Goal: Information Seeking & Learning: Find contact information

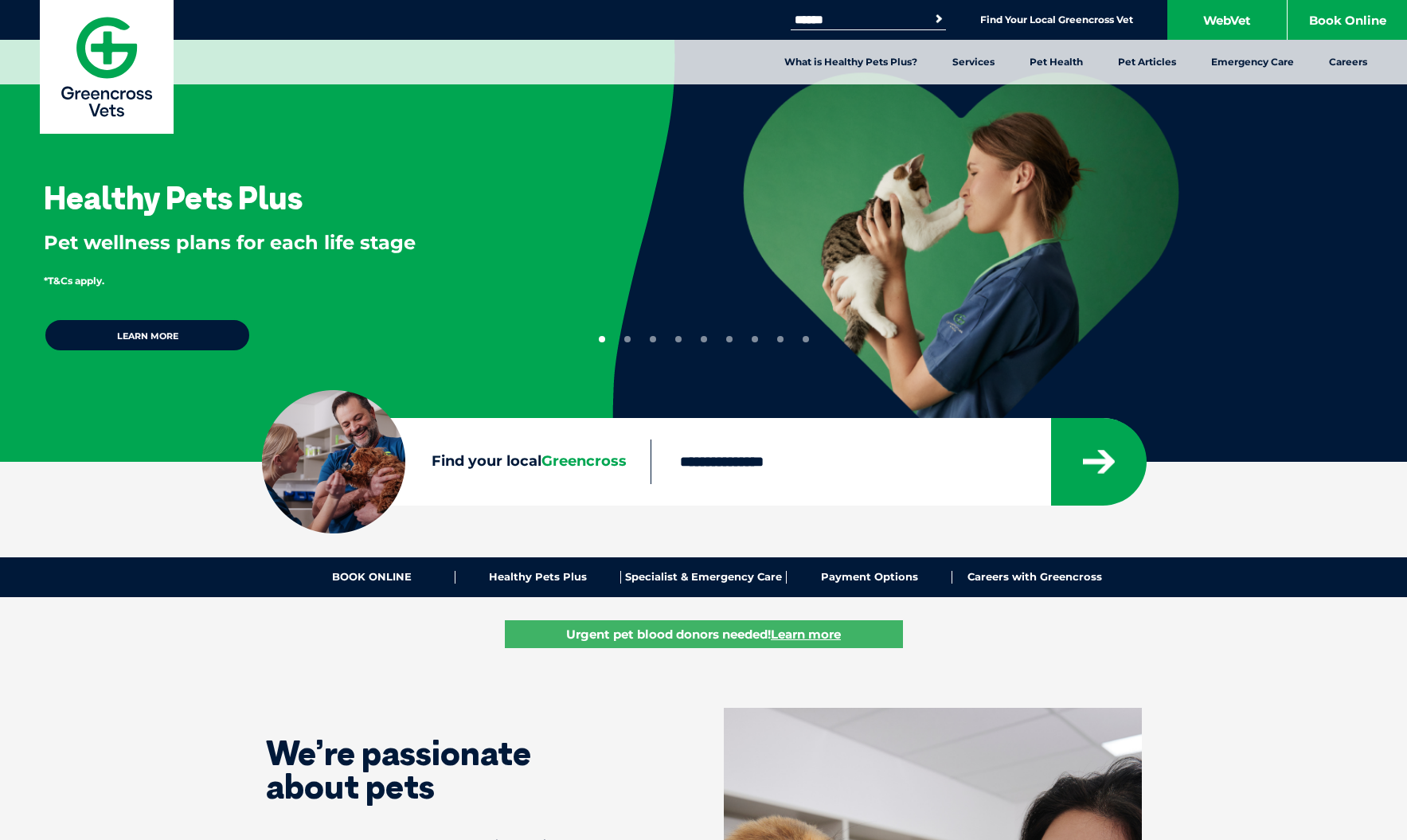
click at [138, 496] on section "Find your local Greencross" at bounding box center [704, 461] width 1407 height 87
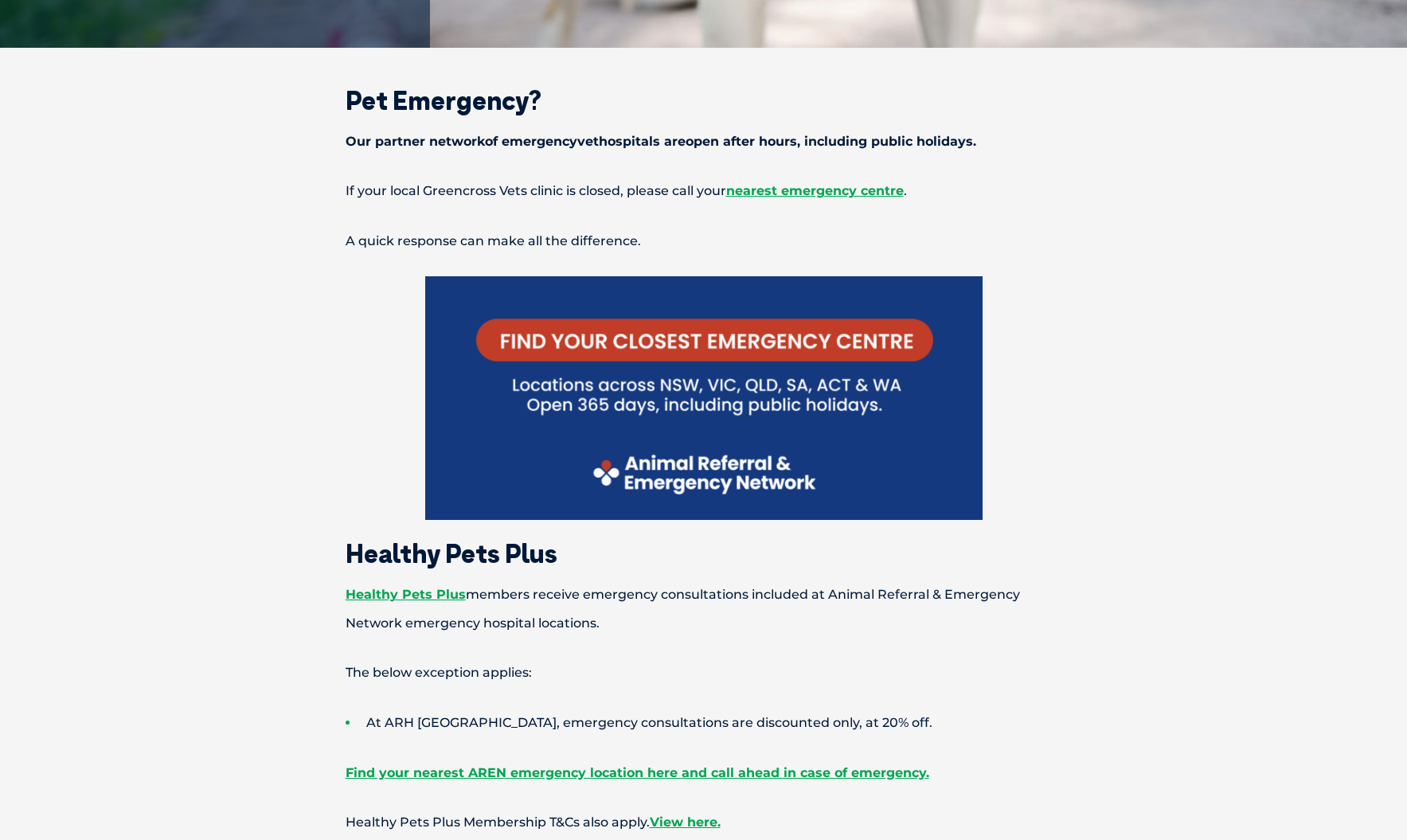
scroll to position [636, 0]
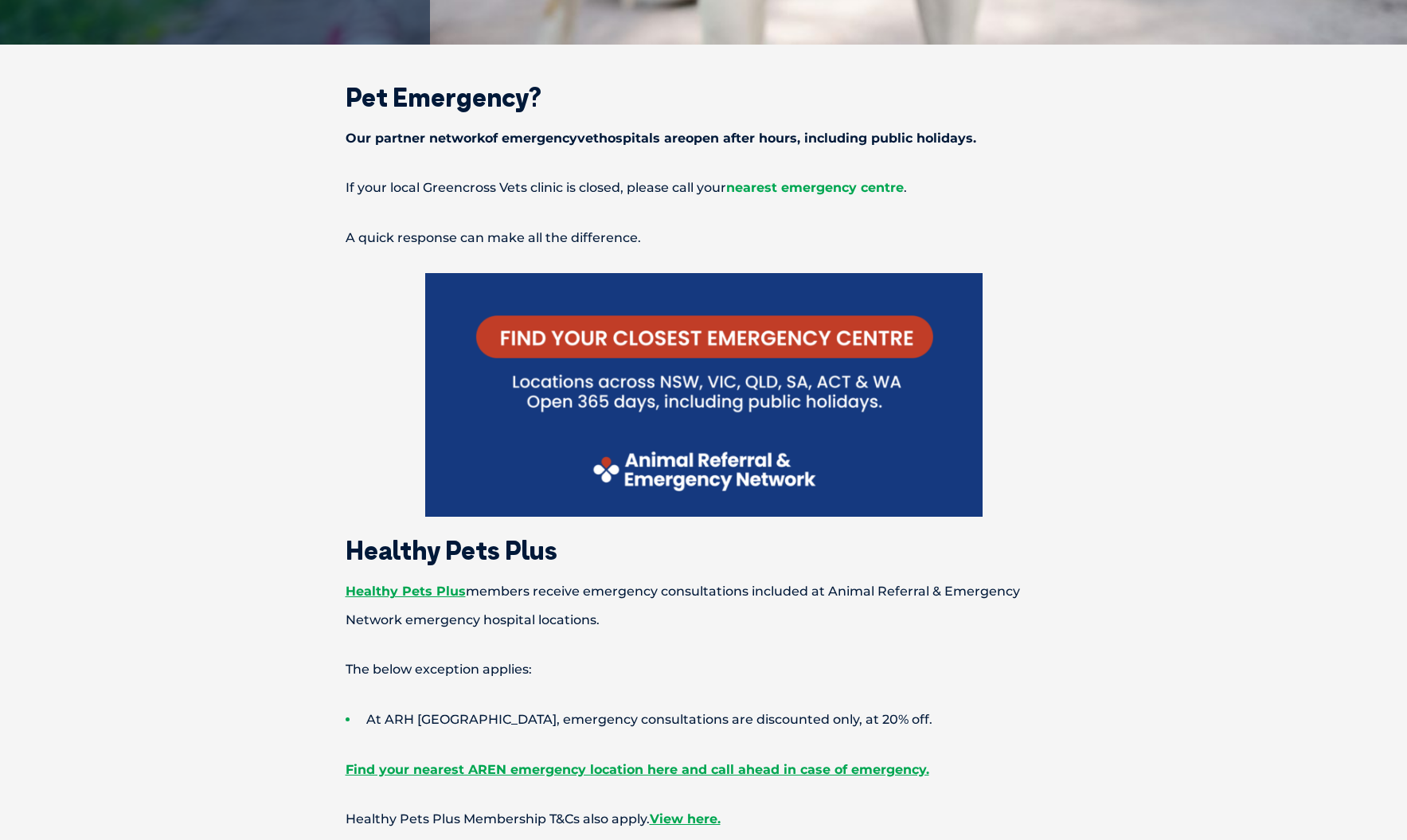
click at [843, 190] on span "nearest emergency centre" at bounding box center [815, 187] width 178 height 15
drag, startPoint x: 246, startPoint y: 366, endPoint x: 243, endPoint y: 353, distance: 13.3
click at [794, 189] on span "nearest emergency centre" at bounding box center [815, 187] width 178 height 15
click at [837, 184] on span "nearest emergency centre" at bounding box center [815, 187] width 178 height 15
